Goal: Information Seeking & Learning: Check status

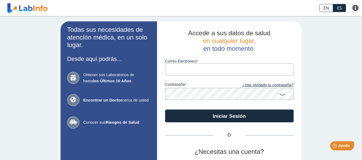
click at [210, 70] on input "Correo Electronico" at bounding box center [229, 69] width 128 height 12
type input "[EMAIL_ADDRESS][DOMAIN_NAME]"
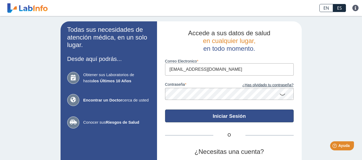
click at [226, 116] on button "Iniciar Sesión" at bounding box center [229, 116] width 128 height 13
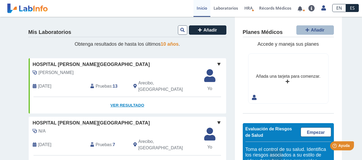
click at [134, 100] on link "Ver Resultado" at bounding box center [127, 105] width 197 height 17
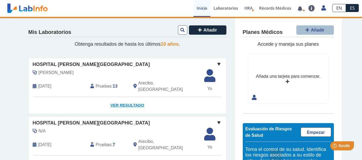
click at [134, 100] on link "Ver Resultado" at bounding box center [127, 105] width 197 height 17
click at [124, 99] on link "Ver Resultado" at bounding box center [127, 105] width 197 height 17
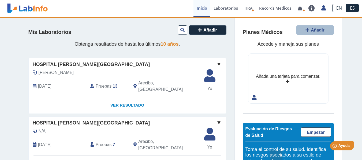
click at [131, 100] on link "Ver Resultado" at bounding box center [127, 105] width 197 height 17
click at [131, 99] on link "Ver Resultado" at bounding box center [127, 105] width 197 height 17
click at [125, 100] on link "Ver Resultado" at bounding box center [127, 105] width 197 height 17
click at [113, 101] on link "Ver Resultado" at bounding box center [127, 105] width 197 height 17
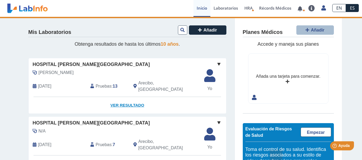
click at [113, 101] on link "Ver Resultado" at bounding box center [127, 105] width 197 height 17
click at [217, 62] on span at bounding box center [218, 64] width 6 height 6
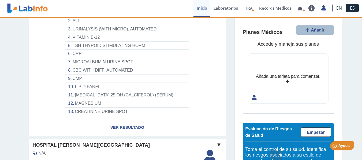
scroll to position [99, 0]
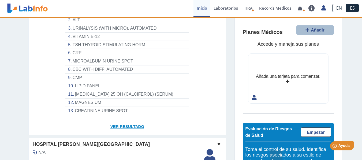
click at [128, 123] on link "Ver Resultado" at bounding box center [127, 127] width 197 height 17
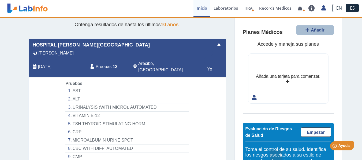
scroll to position [19, 0]
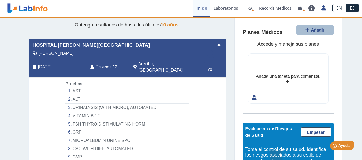
click at [82, 87] on li "AST" at bounding box center [126, 91] width 123 height 8
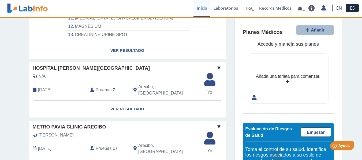
scroll to position [168, 0]
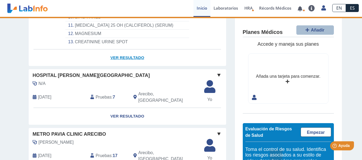
click at [138, 54] on link "Ver Resultado" at bounding box center [127, 58] width 197 height 17
click at [140, 54] on link "Ver Resultado" at bounding box center [127, 58] width 197 height 17
click at [203, 10] on link "Inicio" at bounding box center [201, 8] width 17 height 17
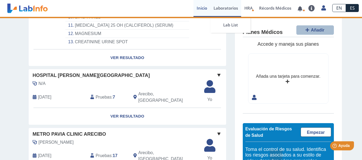
click at [225, 9] on link "Laboratorios" at bounding box center [225, 8] width 31 height 17
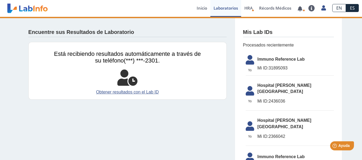
click at [288, 64] on li "Yo Yo Immuno Reference Lab Mi ID: 31895093" at bounding box center [289, 63] width 88 height 23
click at [297, 62] on span "Immuno Reference Lab" at bounding box center [295, 59] width 76 height 6
click at [297, 63] on li "Yo Yo Immuno Reference Lab Mi ID: 31895093" at bounding box center [289, 63] width 88 height 23
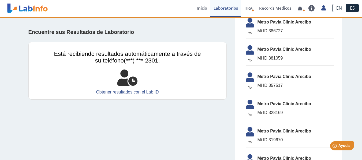
scroll to position [477, 0]
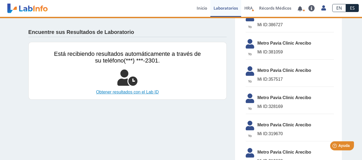
click at [139, 94] on link "Obtener resultados con el Lab ID" at bounding box center [127, 92] width 147 height 6
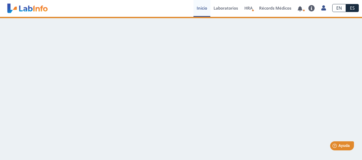
click at [202, 5] on link "Inicio" at bounding box center [201, 8] width 17 height 17
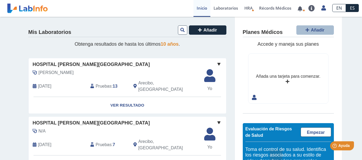
click at [33, 85] on icon at bounding box center [35, 86] width 4 height 4
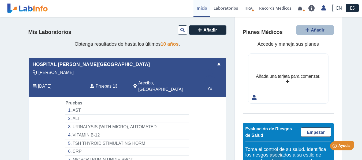
click at [217, 65] on span at bounding box center [218, 64] width 6 height 6
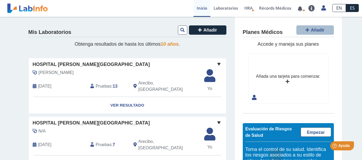
click at [208, 88] on span "Yo" at bounding box center [210, 89] width 18 height 6
click at [209, 74] on icon at bounding box center [210, 78] width 18 height 16
click at [132, 100] on link "Ver Resultado" at bounding box center [127, 105] width 197 height 17
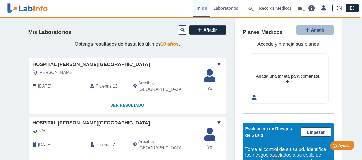
select select "***"
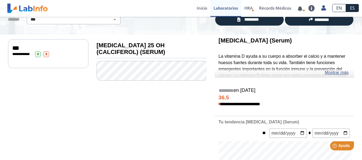
scroll to position [45, 0]
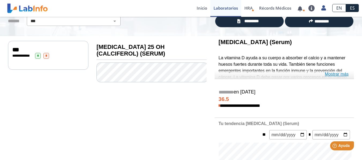
click at [344, 74] on link "Mostrar más" at bounding box center [336, 74] width 24 height 6
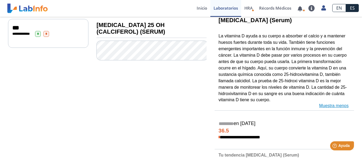
scroll to position [0, 0]
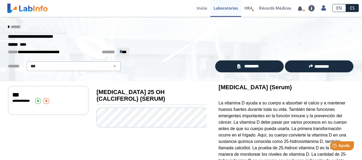
click at [165, 95] on b "[MEDICAL_DATA] 25 OH (CALCIFEROL) (SERUM)" at bounding box center [130, 95] width 69 height 13
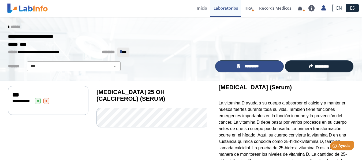
click at [256, 70] on link "*********" at bounding box center [249, 66] width 69 height 12
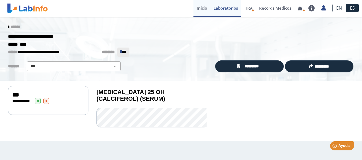
click at [199, 8] on link "Inicio" at bounding box center [201, 8] width 17 height 17
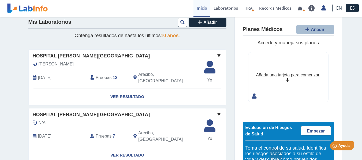
scroll to position [13, 0]
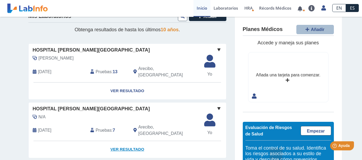
click at [127, 141] on link "Ver Resultado" at bounding box center [127, 149] width 197 height 17
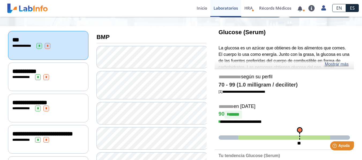
scroll to position [55, 0]
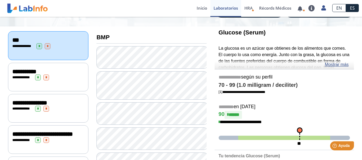
click at [40, 142] on span "*" at bounding box center [38, 141] width 6 height 6
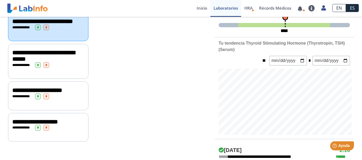
scroll to position [177, 0]
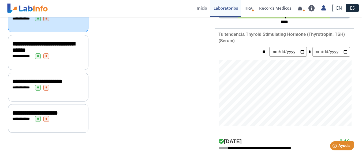
click at [64, 122] on div "**********" at bounding box center [48, 119] width 72 height 6
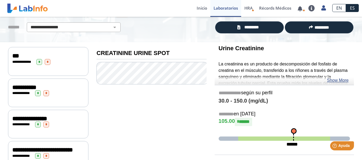
scroll to position [43, 0]
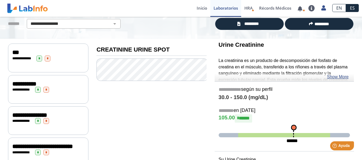
click at [24, 49] on div "***" at bounding box center [48, 52] width 72 height 6
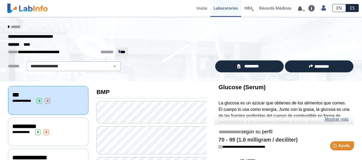
click at [32, 142] on div "**********" at bounding box center [48, 132] width 80 height 29
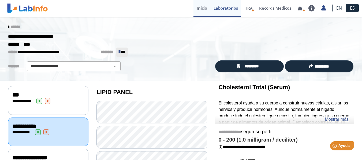
click at [201, 12] on link "Inicio" at bounding box center [201, 8] width 17 height 17
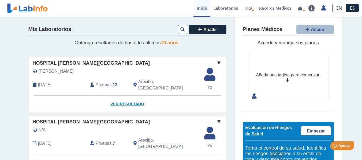
click at [128, 99] on link "Ver Resultado" at bounding box center [127, 104] width 197 height 17
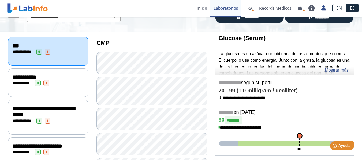
scroll to position [52, 0]
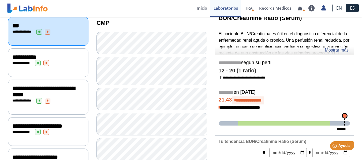
scroll to position [65, 0]
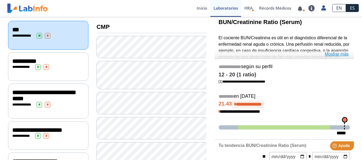
click at [338, 55] on link "Mostrar más" at bounding box center [336, 54] width 24 height 6
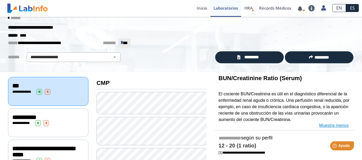
scroll to position [0, 0]
